Goal: Information Seeking & Learning: Learn about a topic

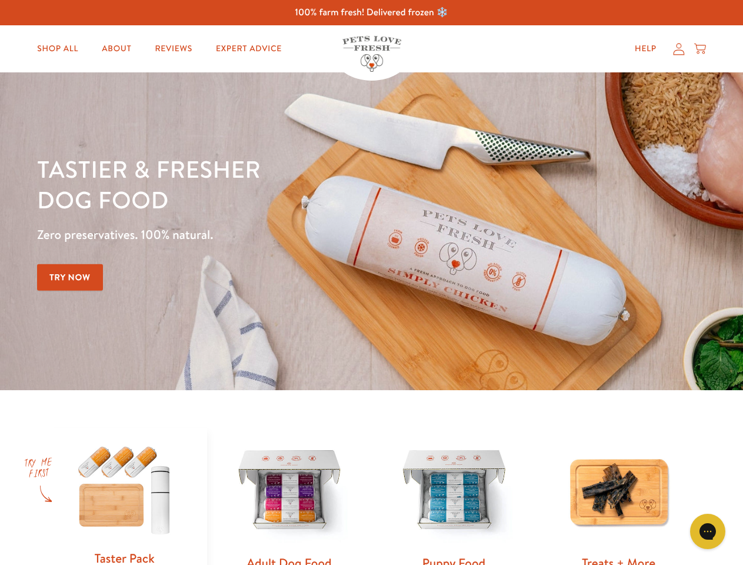
click at [371, 282] on div "Tastier & fresher dog food Zero preservatives. 100% natural. Try Now" at bounding box center [260, 231] width 446 height 155
click at [708, 531] on icon "Gorgias live chat" at bounding box center [707, 531] width 11 height 11
